Goal: Task Accomplishment & Management: Use online tool/utility

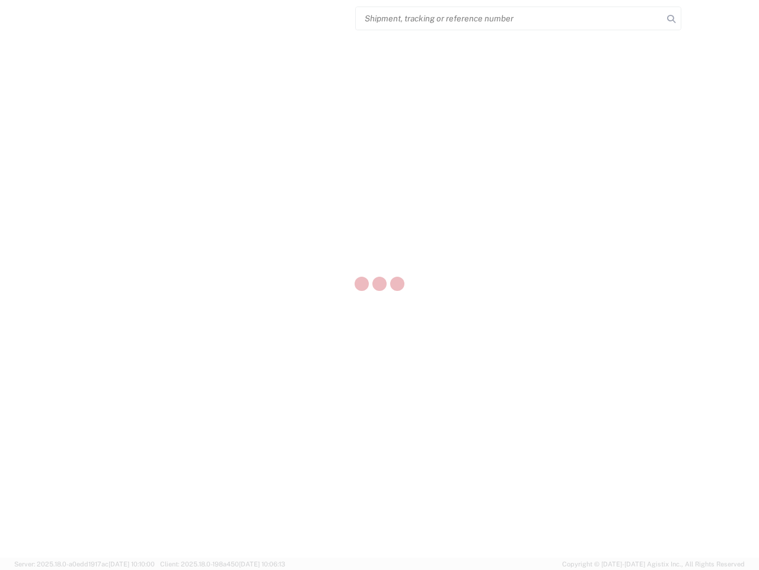
select select "US"
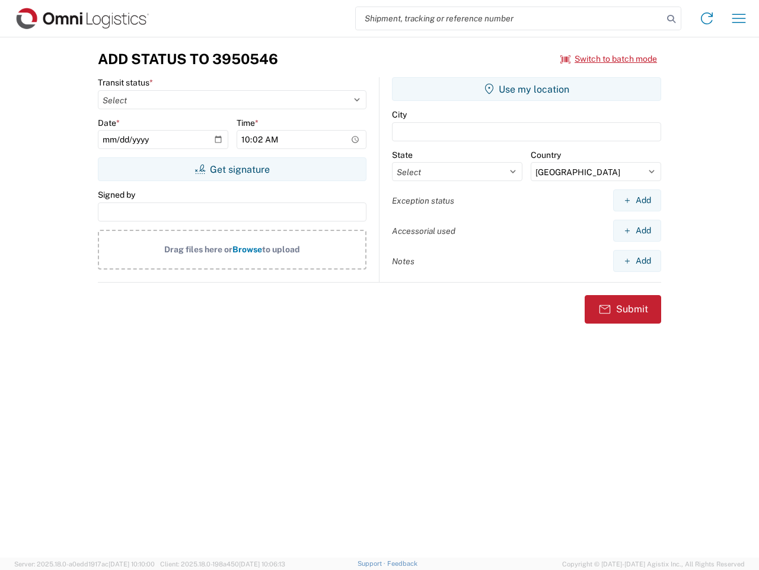
click at [510, 18] on input "search" at bounding box center [509, 18] width 307 height 23
click at [672, 19] on icon at bounding box center [671, 19] width 17 height 17
click at [707, 18] on icon at bounding box center [707, 18] width 19 height 19
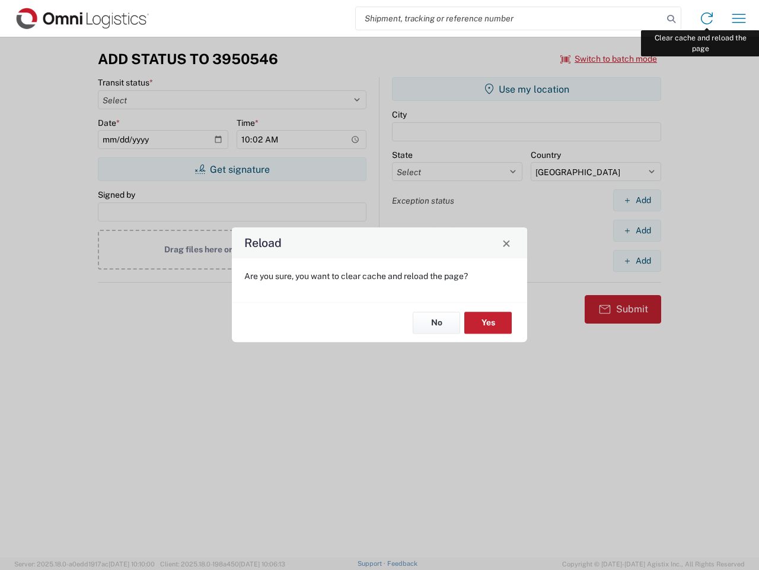
click at [739, 18] on div "Reload Are you sure, you want to clear cache and reload the page? No Yes" at bounding box center [379, 285] width 759 height 570
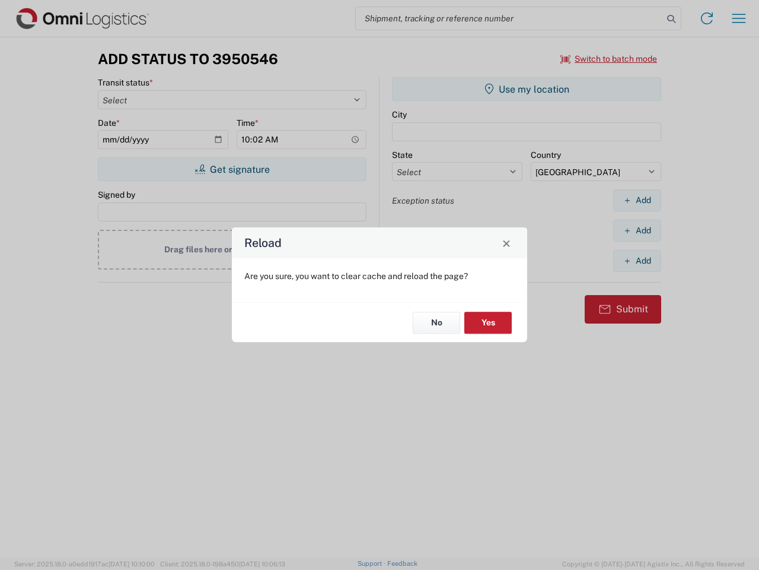
click at [609, 59] on div "Reload Are you sure, you want to clear cache and reload the page? No Yes" at bounding box center [379, 285] width 759 height 570
click at [232, 169] on div "Reload Are you sure, you want to clear cache and reload the page? No Yes" at bounding box center [379, 285] width 759 height 570
click at [527, 89] on div "Reload Are you sure, you want to clear cache and reload the page? No Yes" at bounding box center [379, 285] width 759 height 570
click at [637, 200] on div "Reload Are you sure, you want to clear cache and reload the page? No Yes" at bounding box center [379, 285] width 759 height 570
click at [637, 230] on div "Reload Are you sure, you want to clear cache and reload the page? No Yes" at bounding box center [379, 285] width 759 height 570
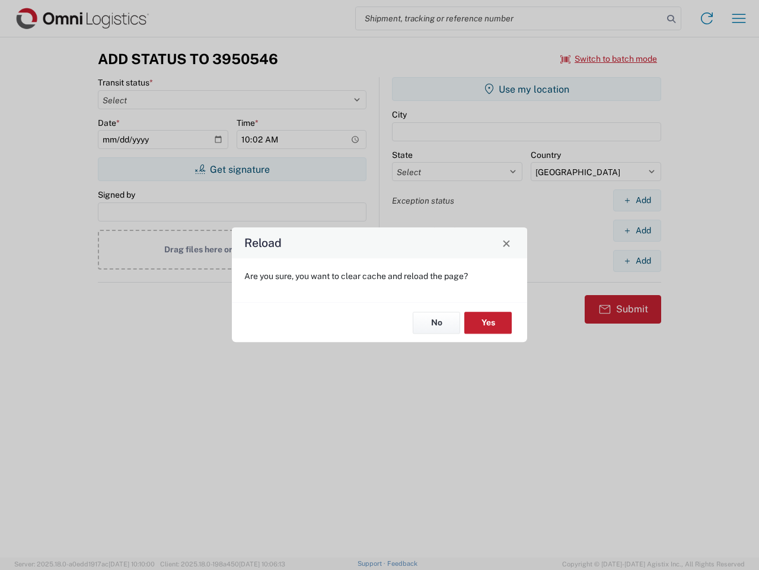
click at [637, 260] on div "Reload Are you sure, you want to clear cache and reload the page? No Yes" at bounding box center [379, 285] width 759 height 570
